Goal: Check status

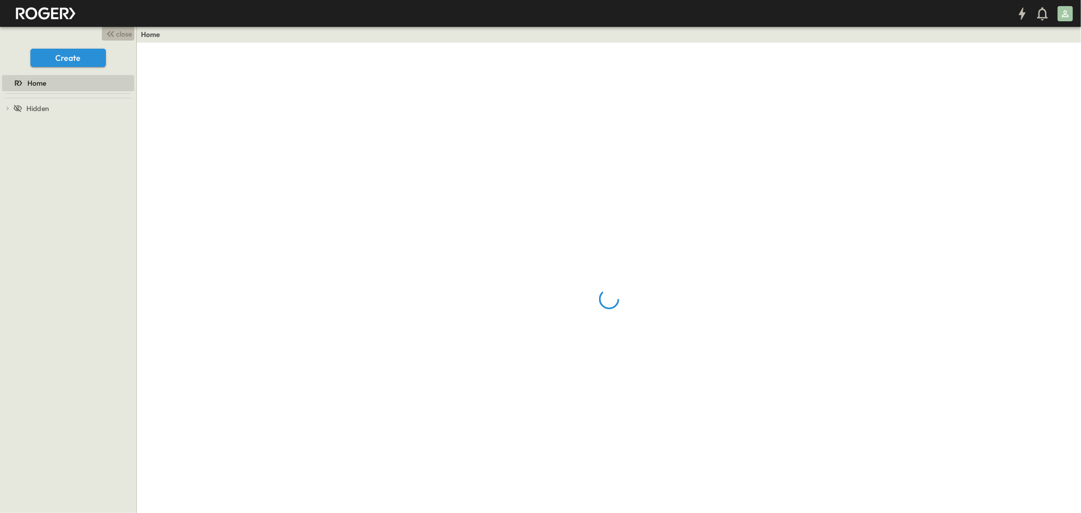
click at [119, 31] on span "close" at bounding box center [125, 34] width 16 height 10
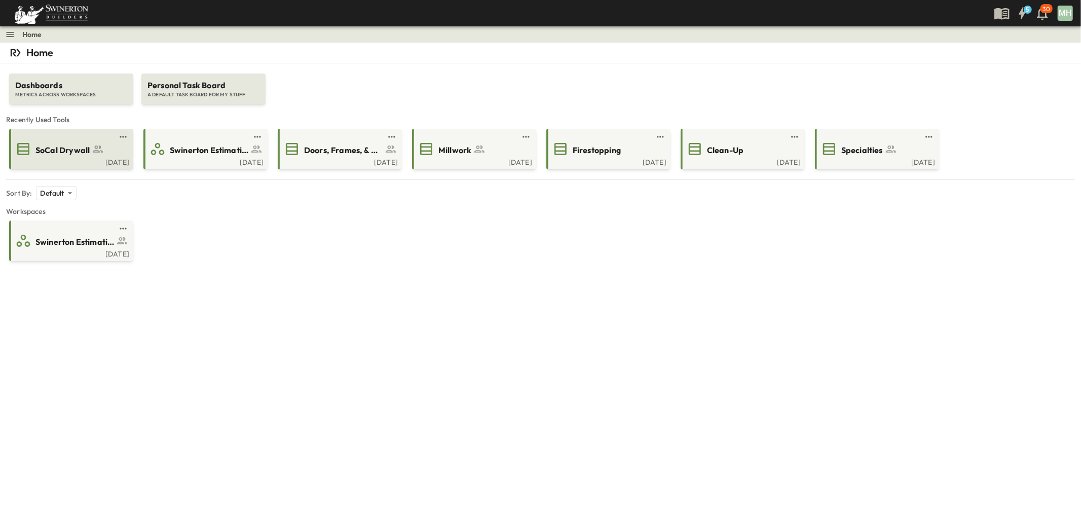
click at [99, 164] on div "[DATE]" at bounding box center [70, 161] width 118 height 8
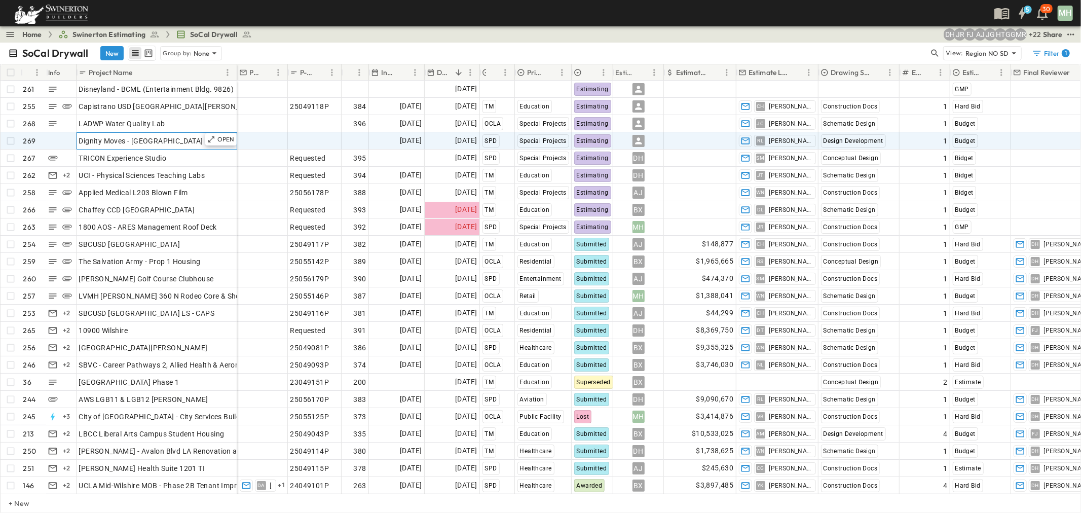
click at [158, 139] on span "Dignity Moves - [GEOGRAPHIC_DATA]" at bounding box center [141, 141] width 124 height 10
click at [220, 137] on p "OPEN" at bounding box center [225, 139] width 17 height 8
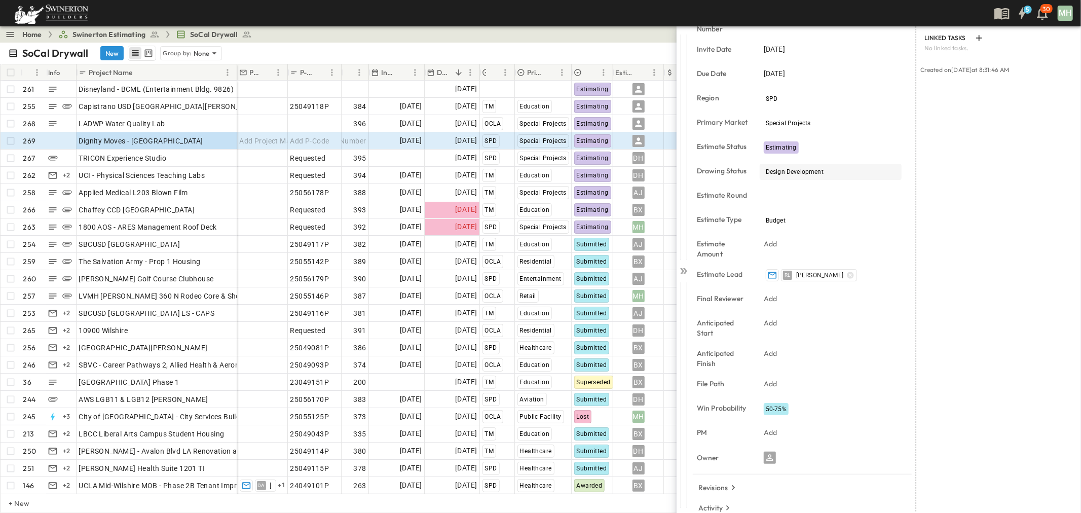
scroll to position [142, 0]
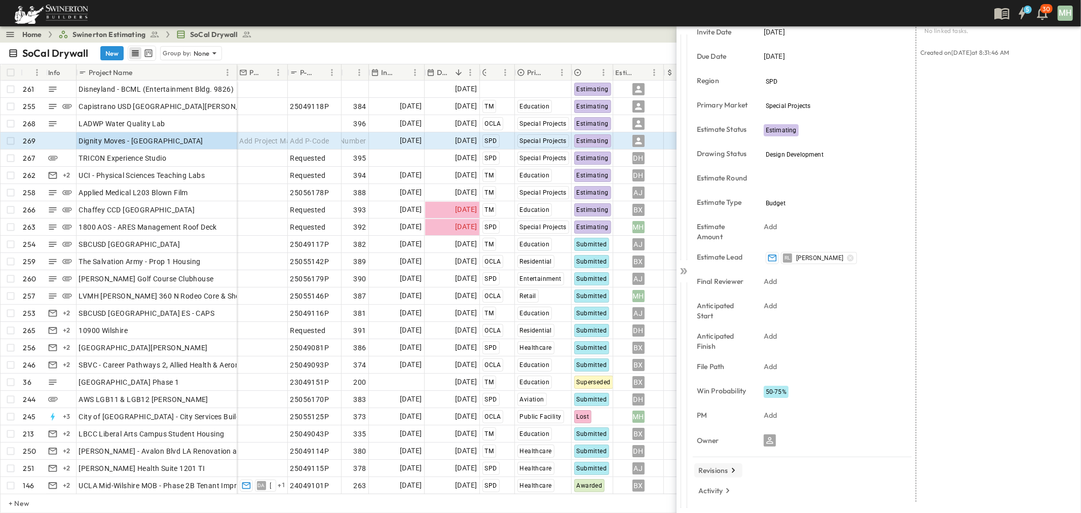
click at [715, 471] on p "Revisions" at bounding box center [713, 470] width 30 height 10
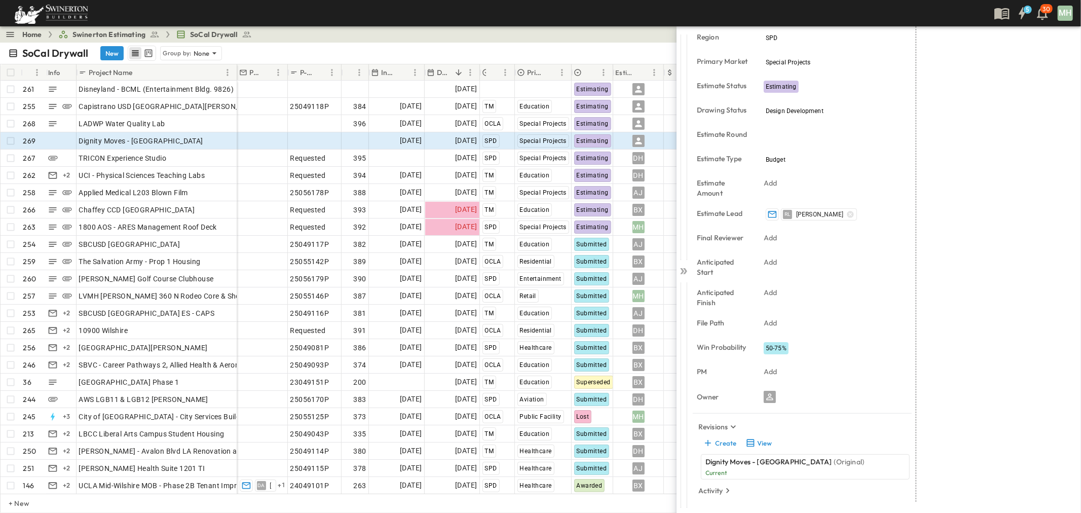
scroll to position [186, 0]
click at [759, 444] on button "View" at bounding box center [759, 443] width 32 height 14
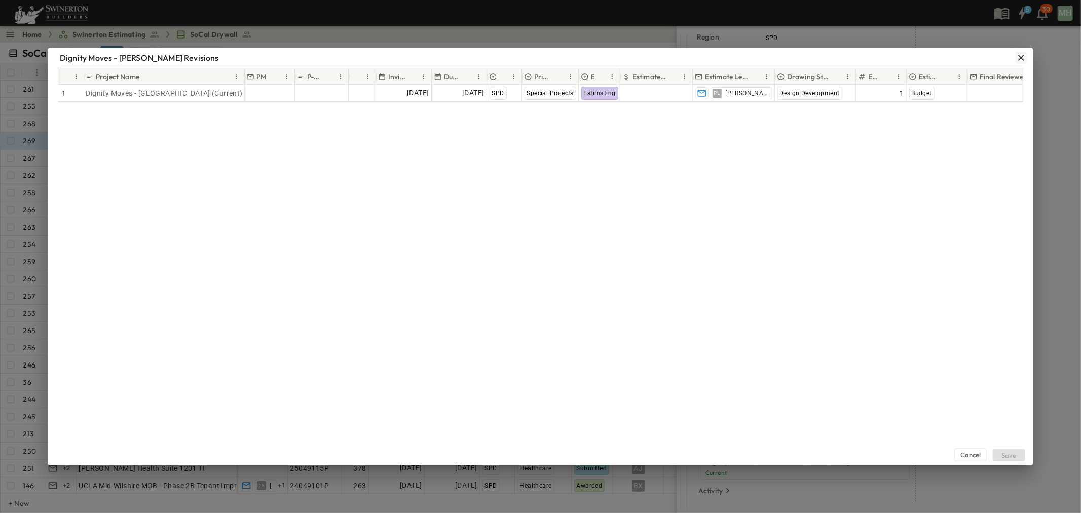
click at [1021, 56] on icon "button" at bounding box center [1021, 58] width 10 height 10
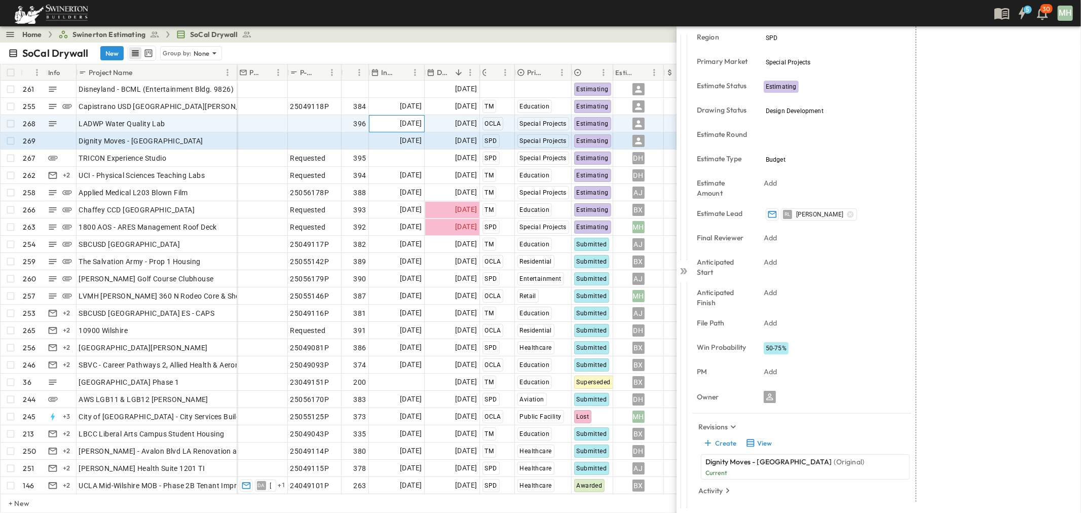
click at [413, 119] on span "[DATE]" at bounding box center [411, 124] width 22 height 12
click at [685, 269] on icon at bounding box center [685, 271] width 4 height 6
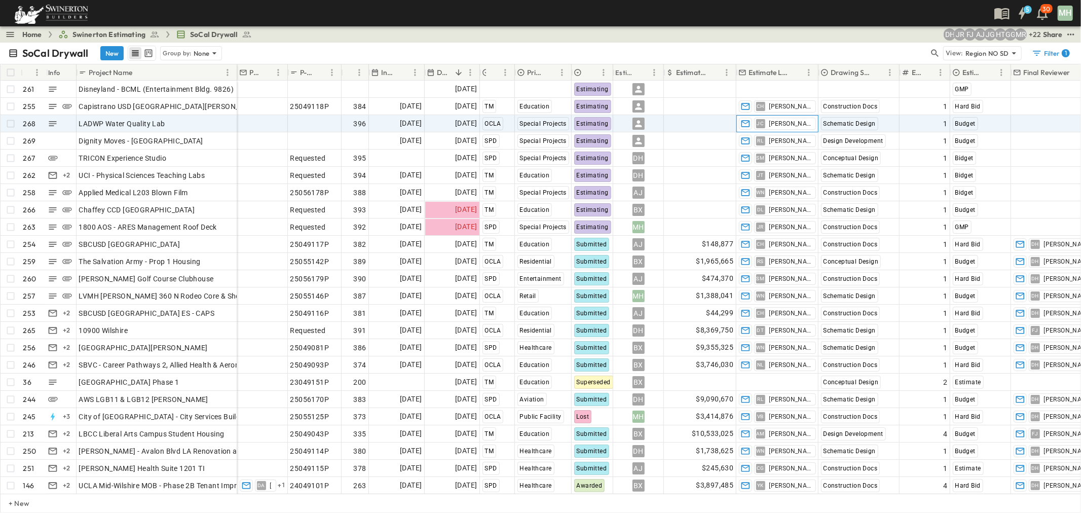
click at [790, 122] on span "[PERSON_NAME]" at bounding box center [790, 124] width 42 height 8
